Goal: Task Accomplishment & Management: Complete application form

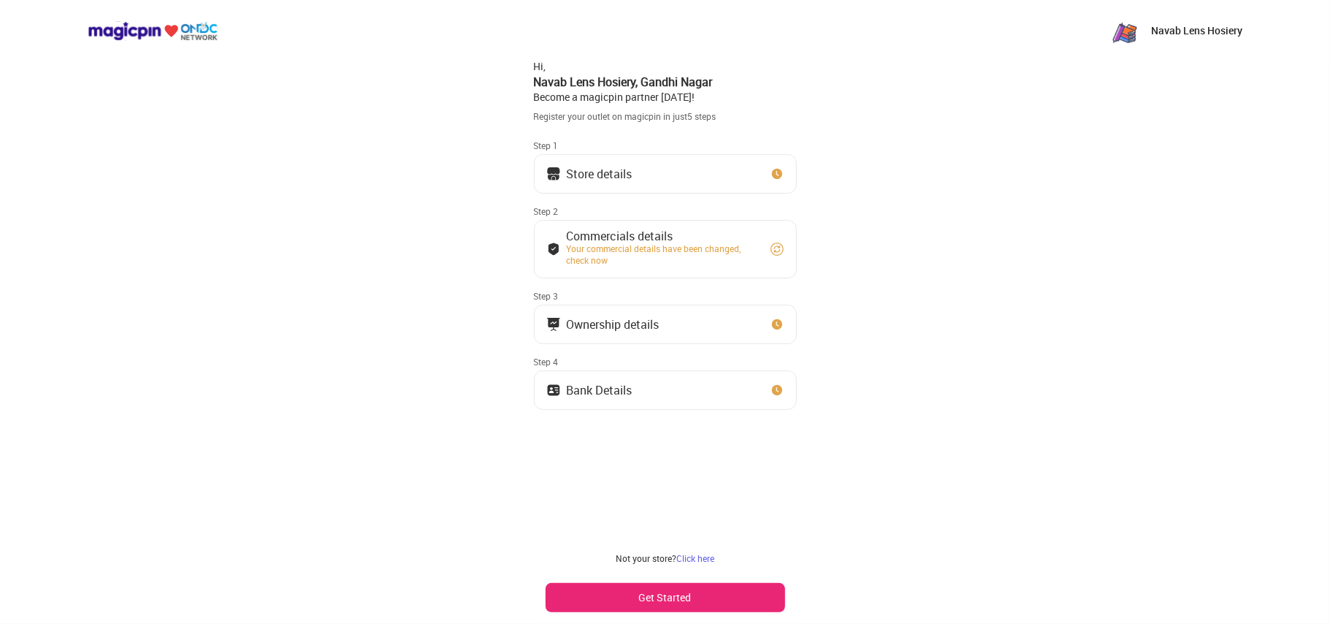
click at [676, 177] on button "Store details" at bounding box center [665, 173] width 263 height 39
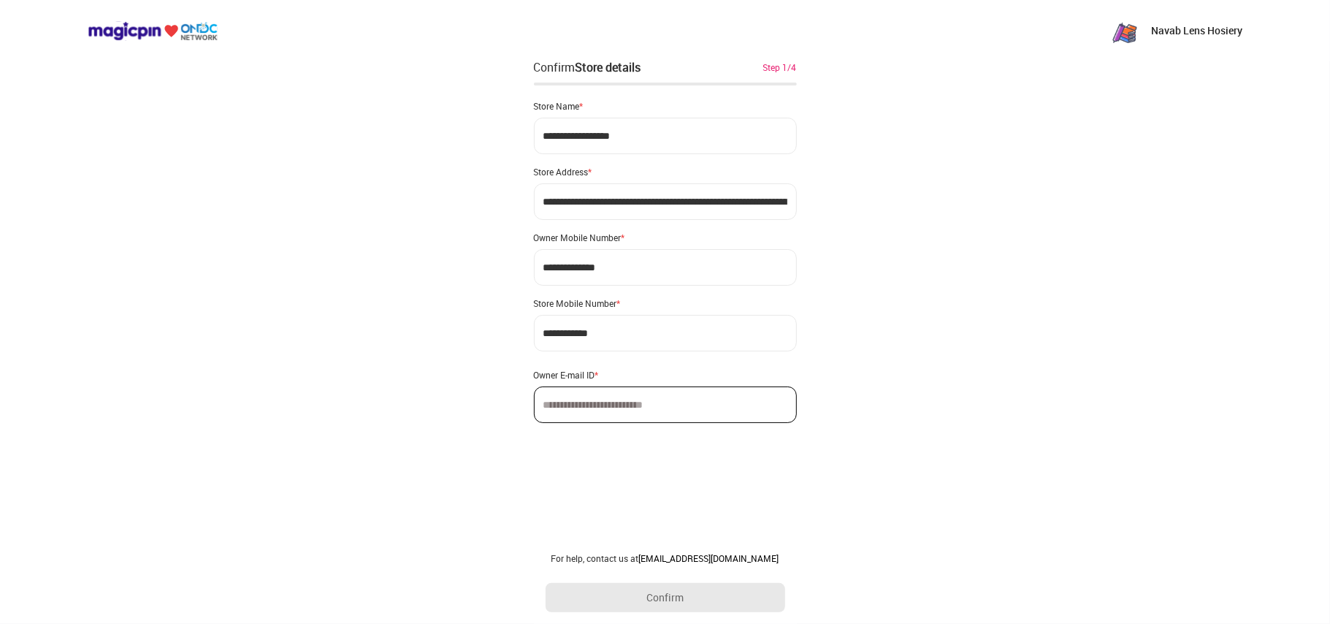
click at [713, 63] on div "Confirm Store details Step 1/4" at bounding box center [665, 67] width 263 height 18
click at [621, 64] on div "Store details" at bounding box center [609, 67] width 66 height 16
click at [766, 53] on div "Navab Lens Hosiery" at bounding box center [665, 30] width 1330 height 61
click at [778, 72] on div "Step 1/4" at bounding box center [780, 67] width 34 height 13
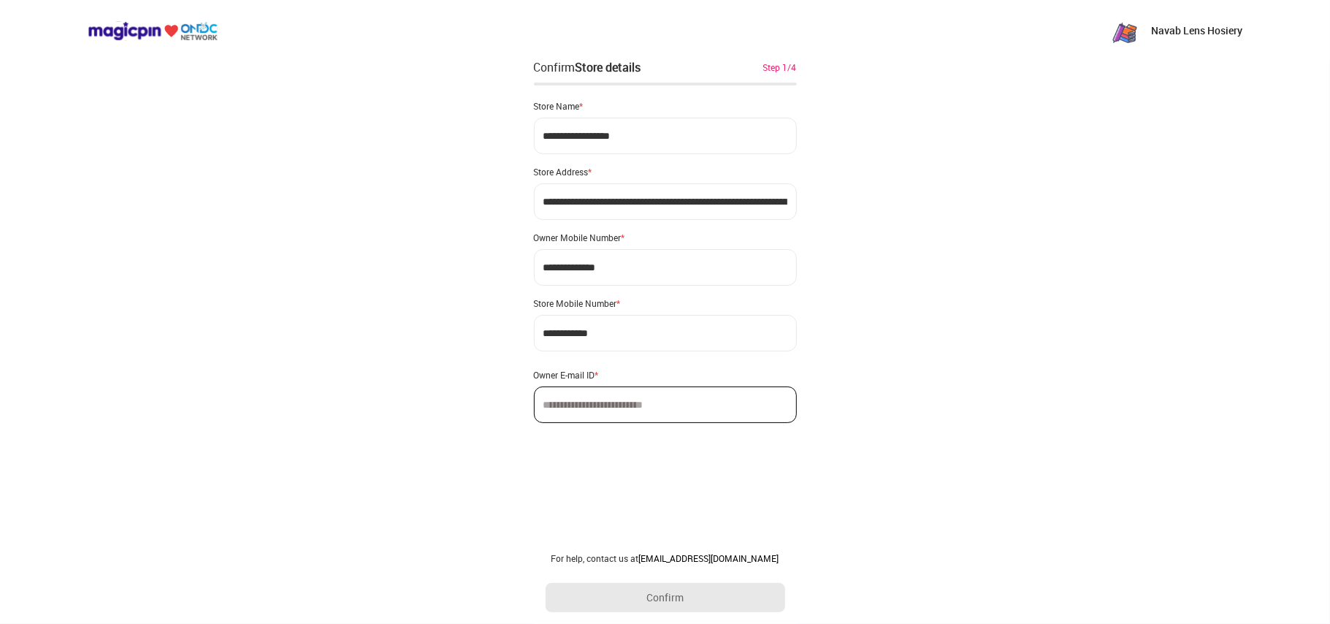
click at [685, 310] on div "**********" at bounding box center [665, 255] width 263 height 335
click at [685, 309] on div "Store Mobile Number *" at bounding box center [665, 303] width 263 height 12
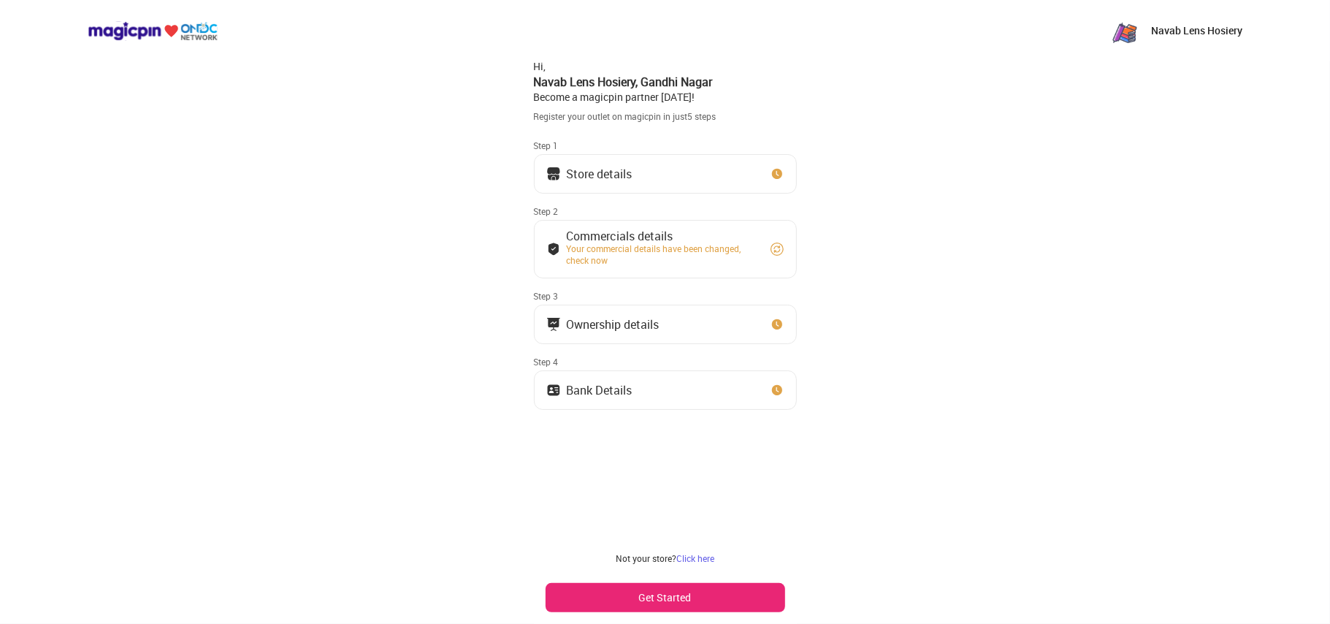
click at [713, 383] on button "Bank Details" at bounding box center [665, 389] width 263 height 39
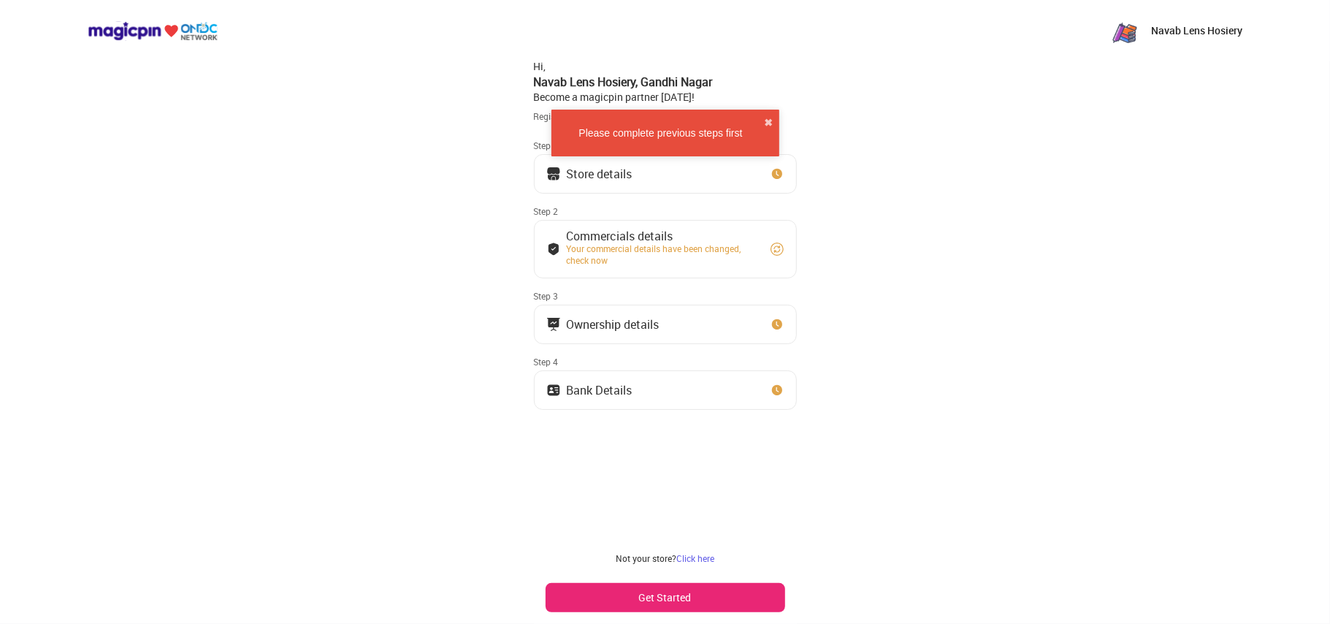
click at [761, 117] on div "Please complete previous steps first ✖" at bounding box center [666, 133] width 228 height 47
